Goal: Task Accomplishment & Management: Manage account settings

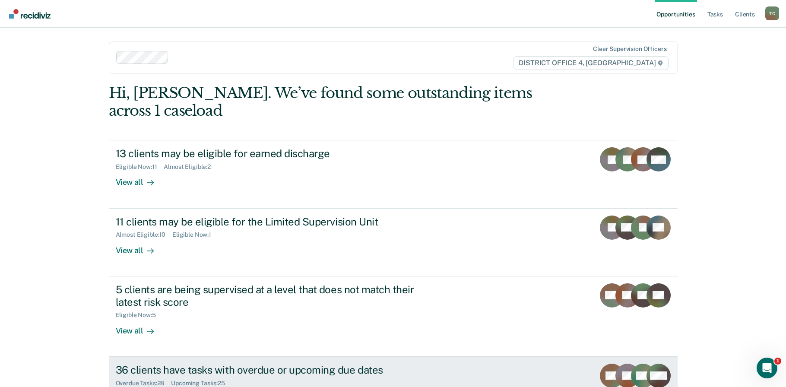
click at [494, 382] on link "36 clients have tasks with overdue or upcoming due dates Overdue Tasks : 28 Upc…" at bounding box center [393, 391] width 569 height 68
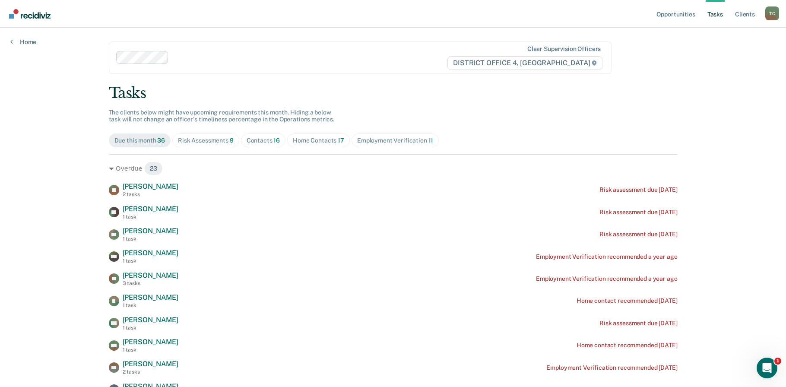
click at [714, 11] on link "Tasks" at bounding box center [715, 14] width 19 height 28
click at [691, 16] on link "Opportunities" at bounding box center [676, 14] width 42 height 28
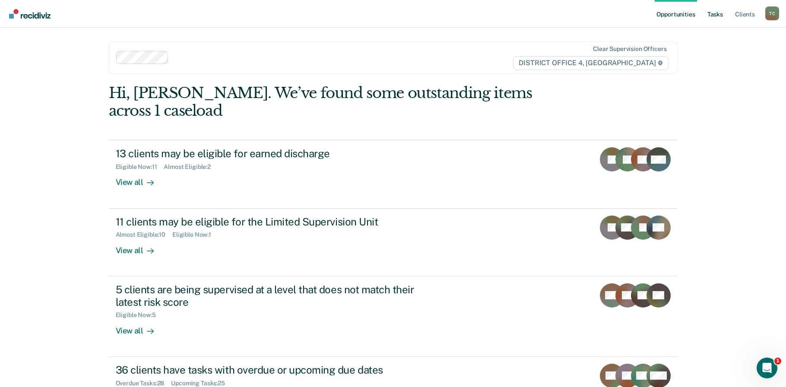
click at [724, 15] on link "Tasks" at bounding box center [715, 14] width 19 height 28
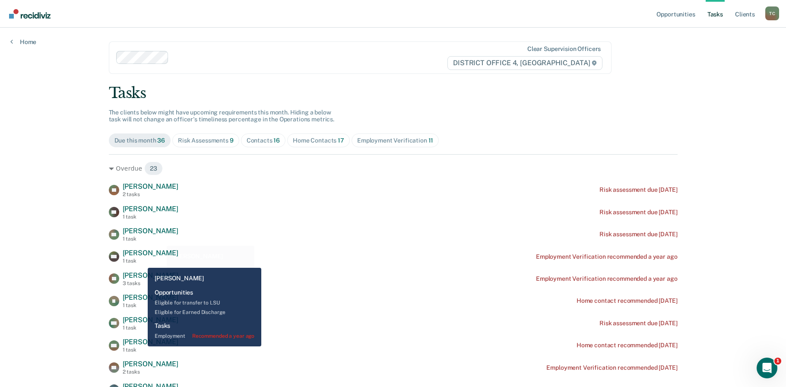
click at [134, 258] on div "Marta Rojas 1 task" at bounding box center [151, 256] width 56 height 15
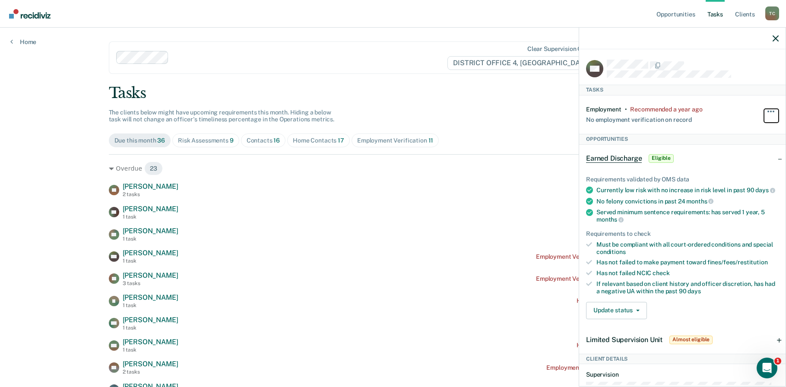
click at [764, 110] on button "button" at bounding box center [771, 116] width 15 height 14
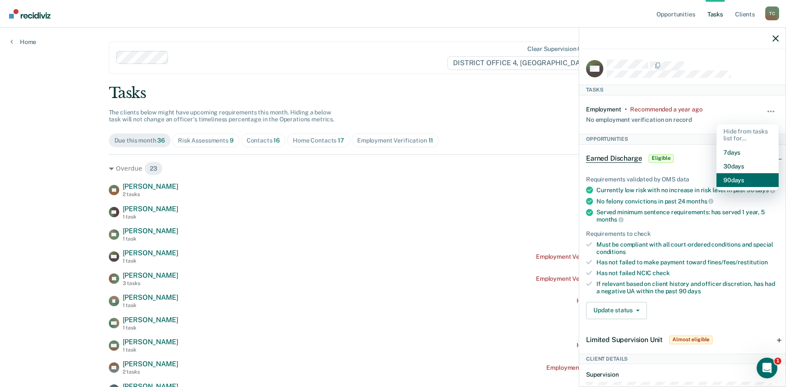
click at [722, 181] on button "90 days" at bounding box center [748, 180] width 62 height 14
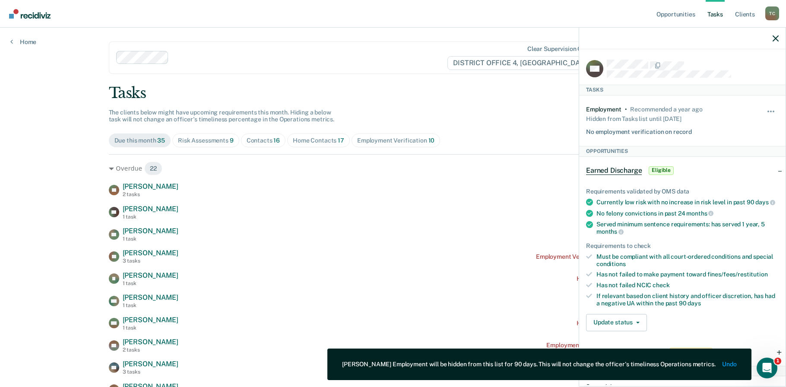
click at [771, 36] on div at bounding box center [683, 39] width 207 height 22
click at [775, 37] on icon "button" at bounding box center [776, 38] width 6 height 6
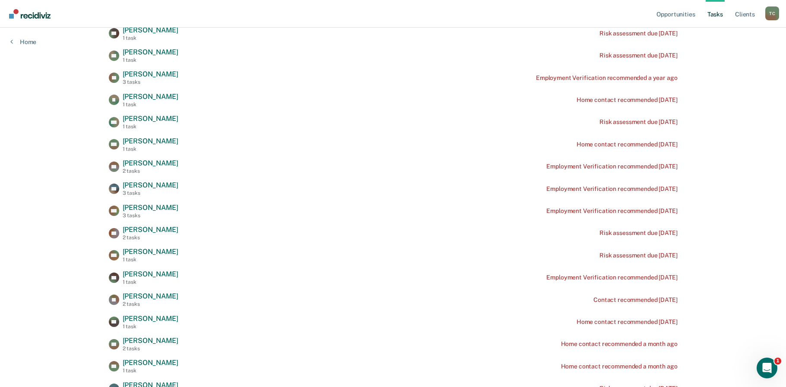
scroll to position [192, 0]
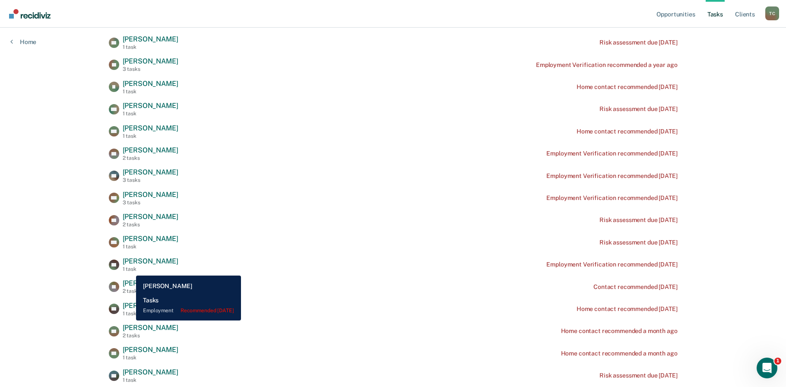
click at [130, 265] on span "Ashley Nair" at bounding box center [151, 261] width 56 height 8
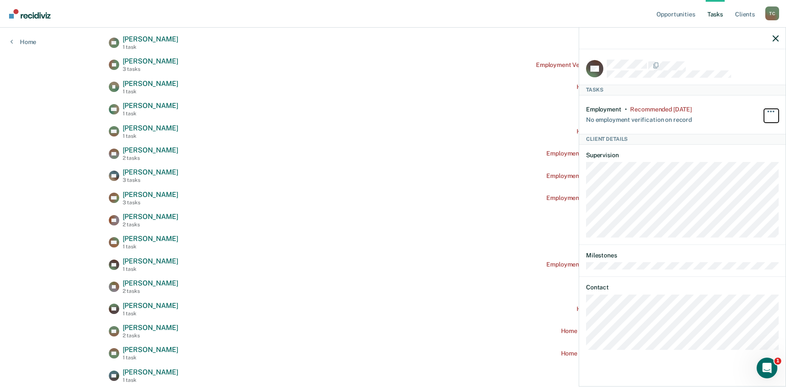
click at [766, 113] on button "button" at bounding box center [771, 116] width 15 height 14
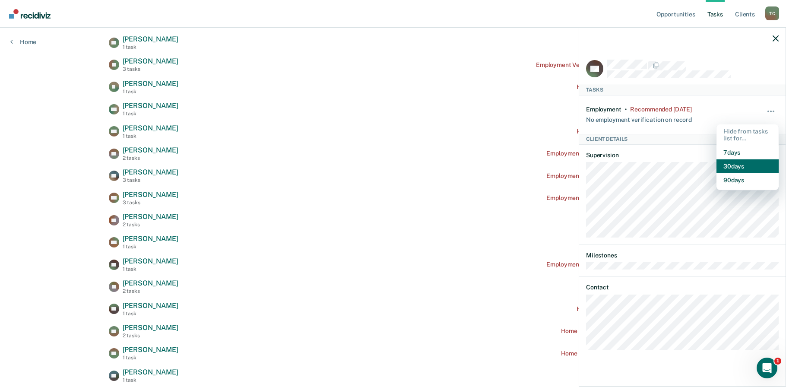
click at [736, 167] on button "30 days" at bounding box center [748, 166] width 62 height 14
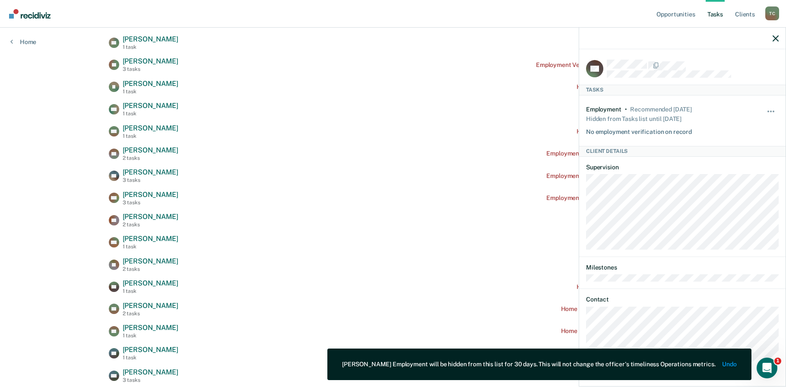
click at [46, 147] on div "Opportunities Tasks Client s Todd, Casey T C Profile How it works Log Out Home …" at bounding box center [393, 304] width 786 height 993
click at [778, 40] on icon "button" at bounding box center [776, 38] width 6 height 6
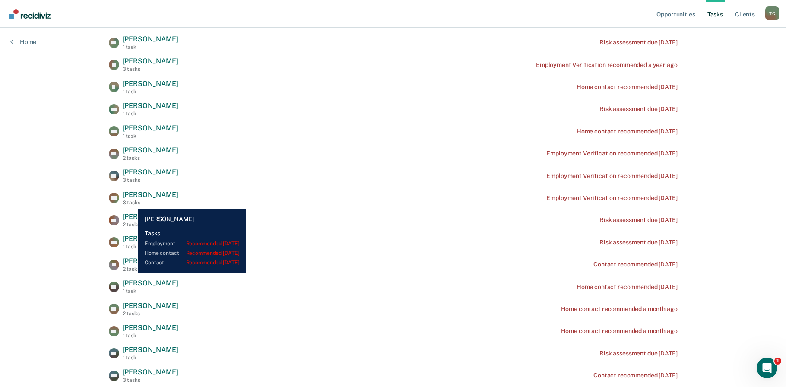
click at [132, 199] on span "Terry Melvin" at bounding box center [151, 195] width 56 height 8
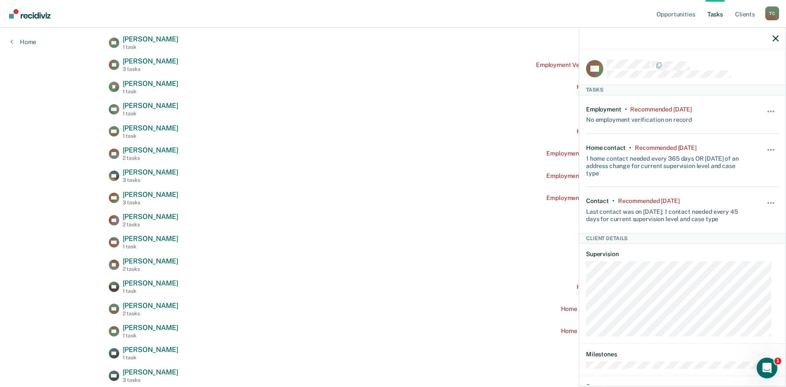
click at [764, 107] on div "Hide from tasks list for... 7 days 30 days 90 days" at bounding box center [771, 115] width 15 height 18
click at [764, 111] on button "button" at bounding box center [771, 116] width 15 height 14
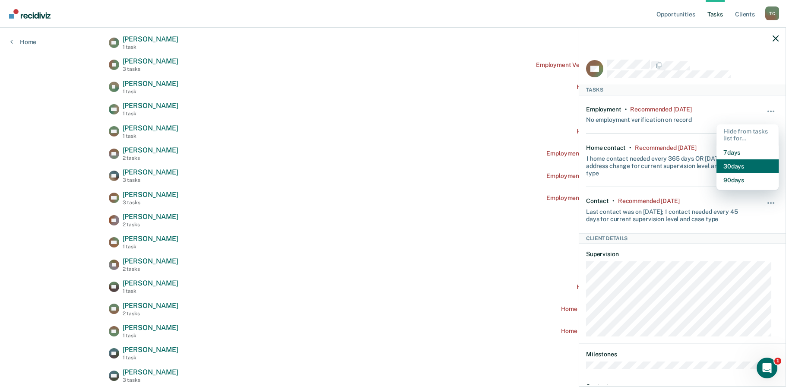
drag, startPoint x: 734, startPoint y: 162, endPoint x: 745, endPoint y: 147, distance: 18.6
click at [733, 162] on button "30 days" at bounding box center [748, 166] width 62 height 14
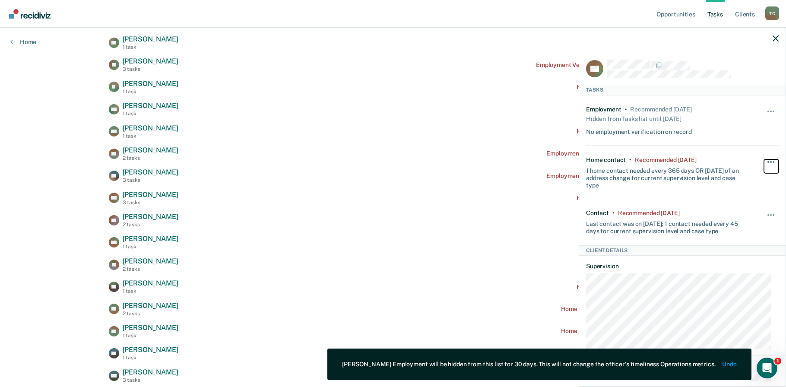
click at [764, 159] on button "button" at bounding box center [771, 166] width 15 height 14
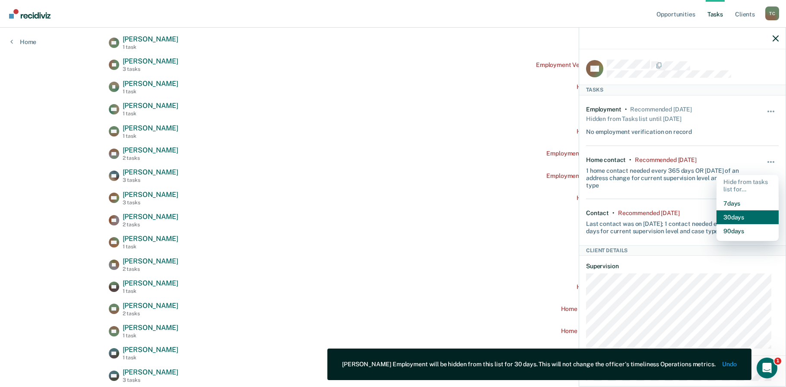
click at [723, 215] on button "30 days" at bounding box center [748, 217] width 62 height 14
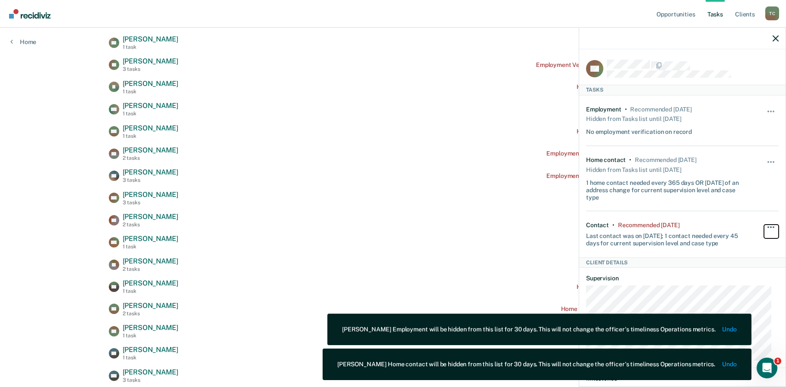
click at [765, 226] on button "button" at bounding box center [771, 232] width 15 height 14
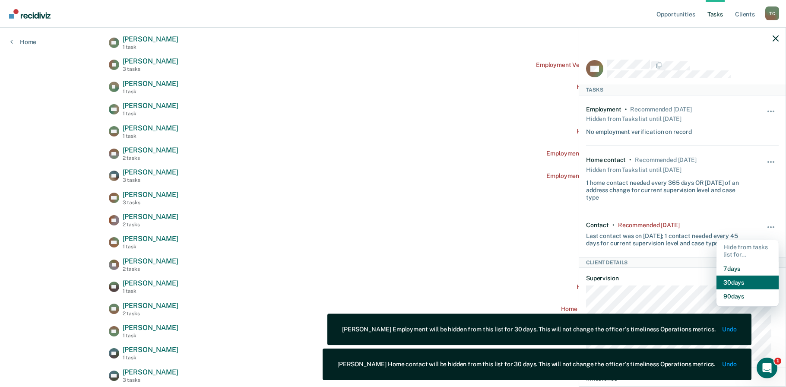
click at [740, 279] on button "30 days" at bounding box center [748, 283] width 62 height 14
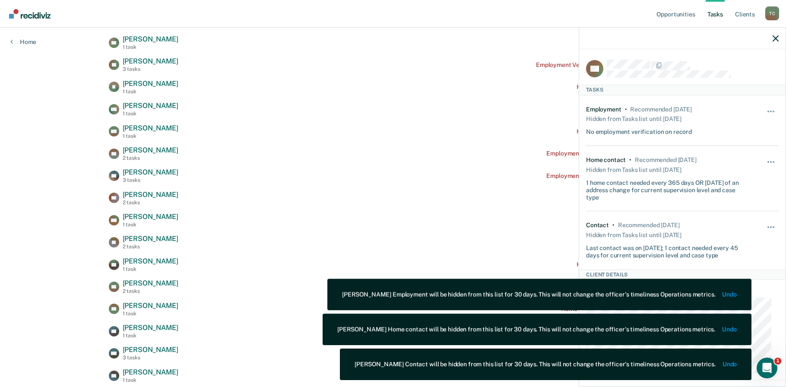
click at [59, 155] on div "Opportunities Tasks Client s Todd, Casey T C Profile How it works Log Out Home …" at bounding box center [393, 293] width 786 height 971
click at [774, 40] on icon "button" at bounding box center [776, 38] width 6 height 6
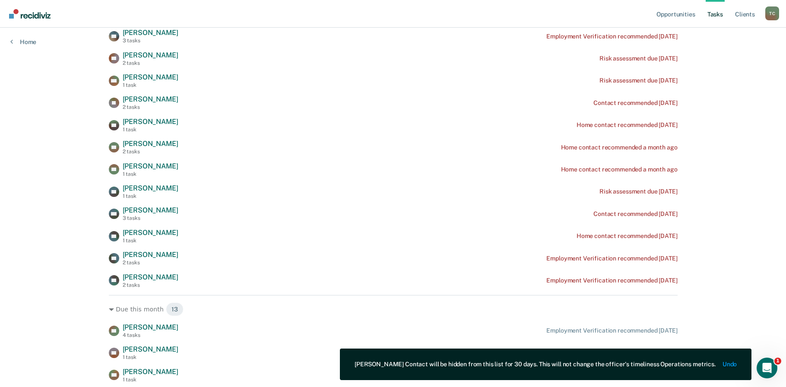
scroll to position [336, 0]
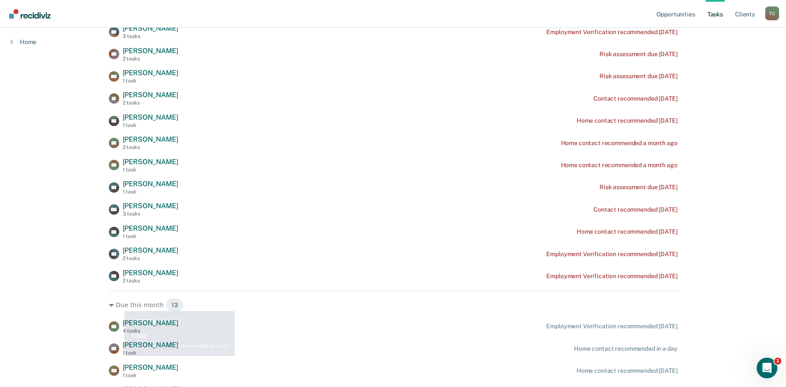
click at [58, 248] on div "Opportunities Tasks Client s Todd, Casey T C Profile How it works Log Out Home …" at bounding box center [393, 149] width 786 height 971
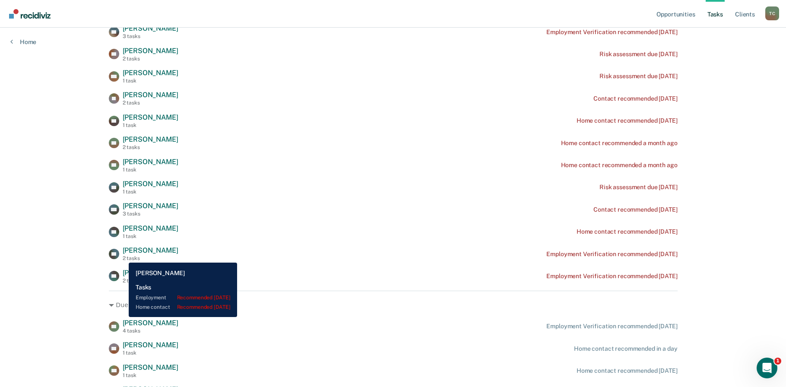
click at [123, 255] on span "Rebekah Nino" at bounding box center [151, 250] width 56 height 8
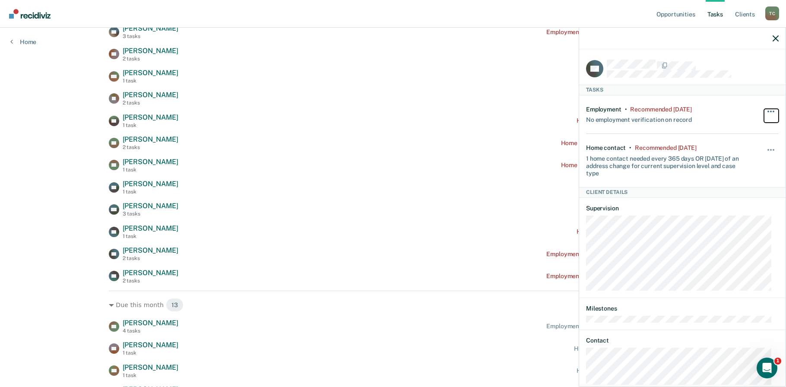
click at [771, 111] on span "button" at bounding box center [772, 112] width 2 height 2
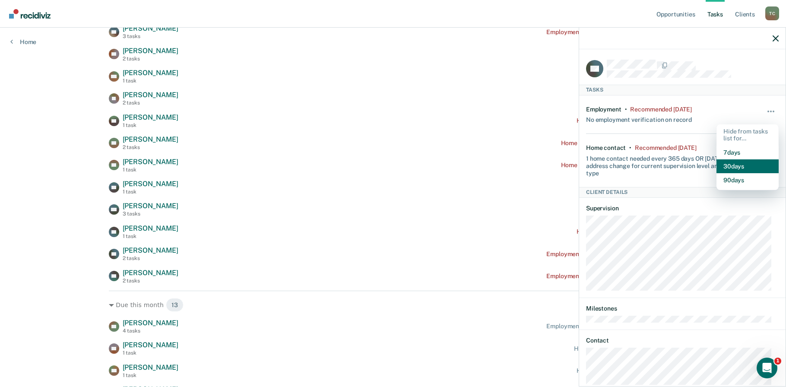
click at [738, 169] on button "30 days" at bounding box center [748, 166] width 62 height 14
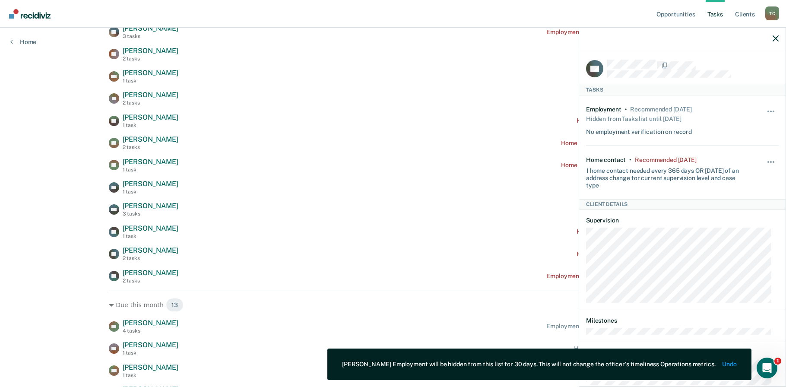
click at [60, 213] on div "Opportunities Tasks Client s Todd, Casey T C Profile How it works Log Out Home …" at bounding box center [393, 149] width 786 height 971
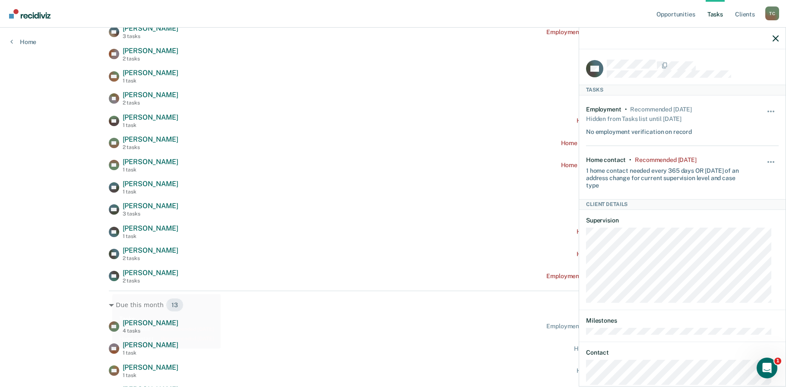
click at [44, 288] on div "Opportunities Tasks Client s Todd, Casey T C Profile How it works Log Out Home …" at bounding box center [393, 149] width 786 height 971
click at [769, 37] on div at bounding box center [683, 39] width 207 height 22
click at [777, 37] on icon "button" at bounding box center [776, 38] width 6 height 6
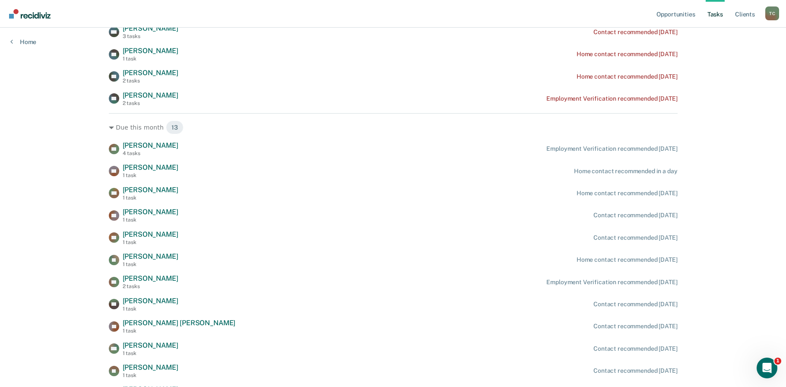
scroll to position [528, 0]
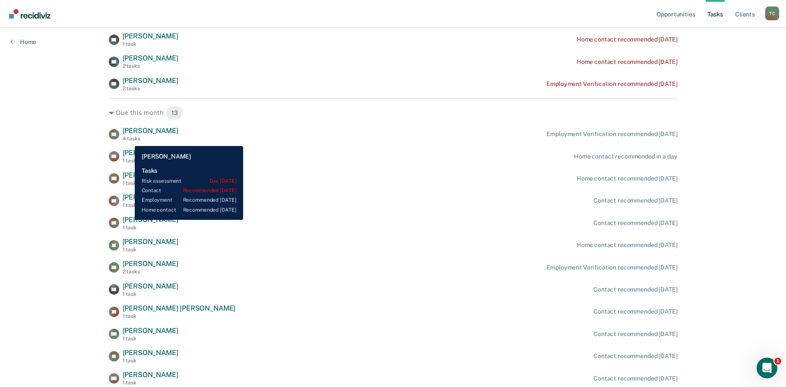
click at [128, 135] on span "Sharma Anderson" at bounding box center [151, 131] width 56 height 8
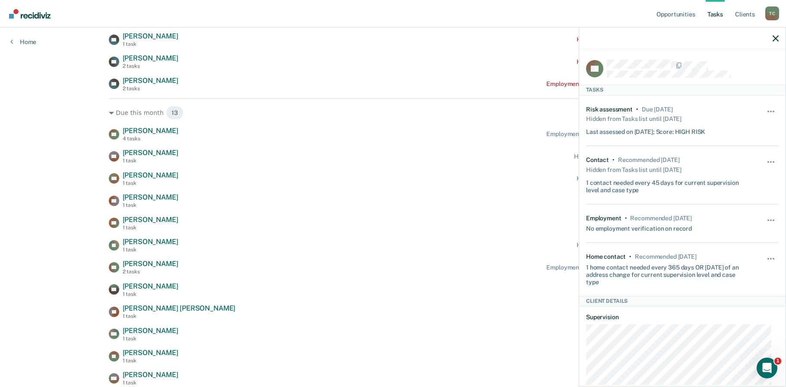
click at [778, 33] on div at bounding box center [683, 39] width 207 height 22
click at [777, 35] on icon "button" at bounding box center [776, 38] width 6 height 6
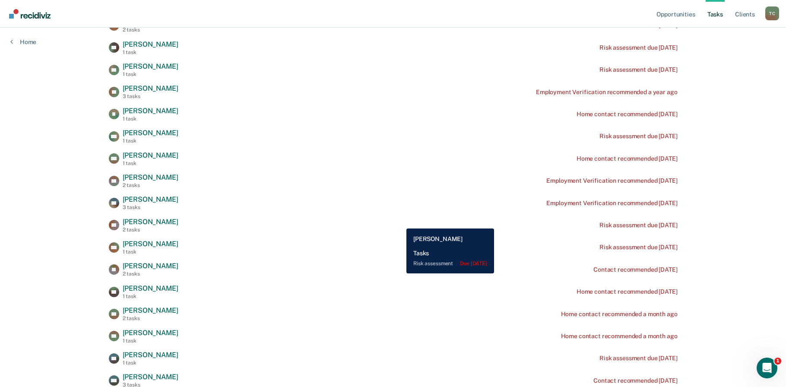
scroll to position [23, 0]
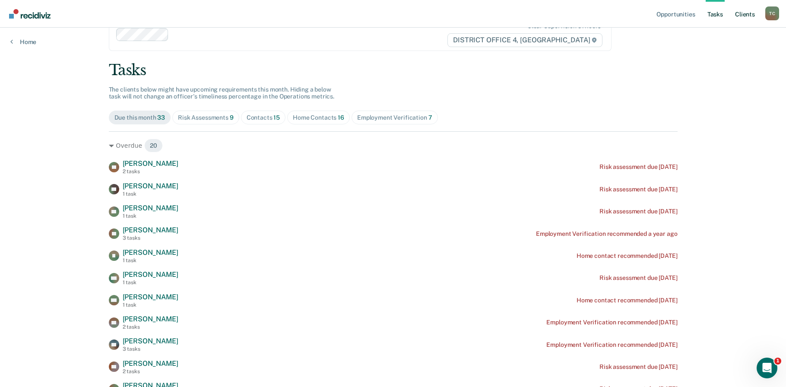
click at [748, 13] on link "Client s" at bounding box center [745, 14] width 23 height 28
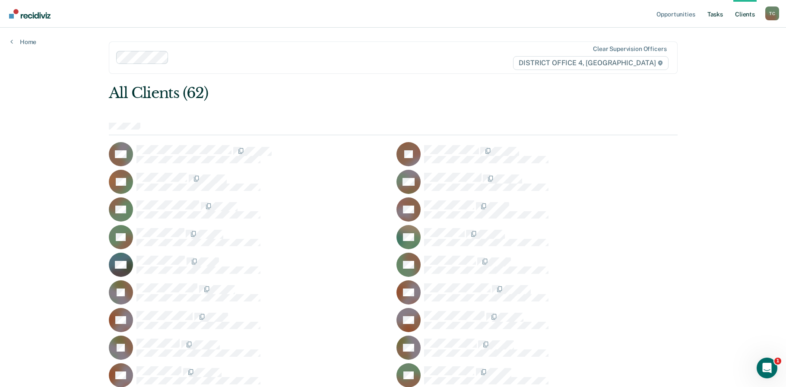
click at [712, 11] on link "Tasks" at bounding box center [715, 14] width 19 height 28
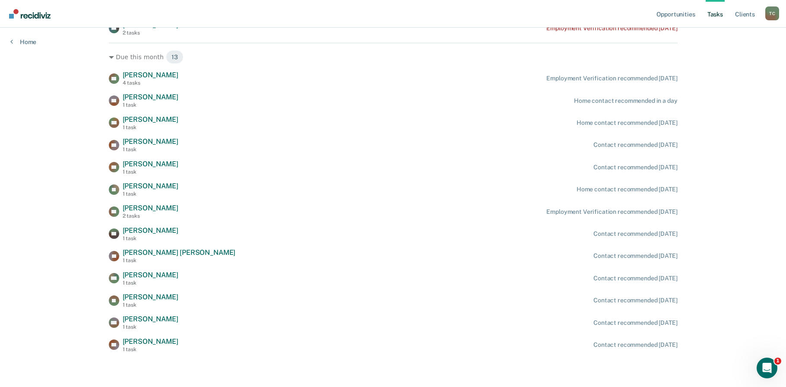
scroll to position [599, 0]
